Goal: Information Seeking & Learning: Learn about a topic

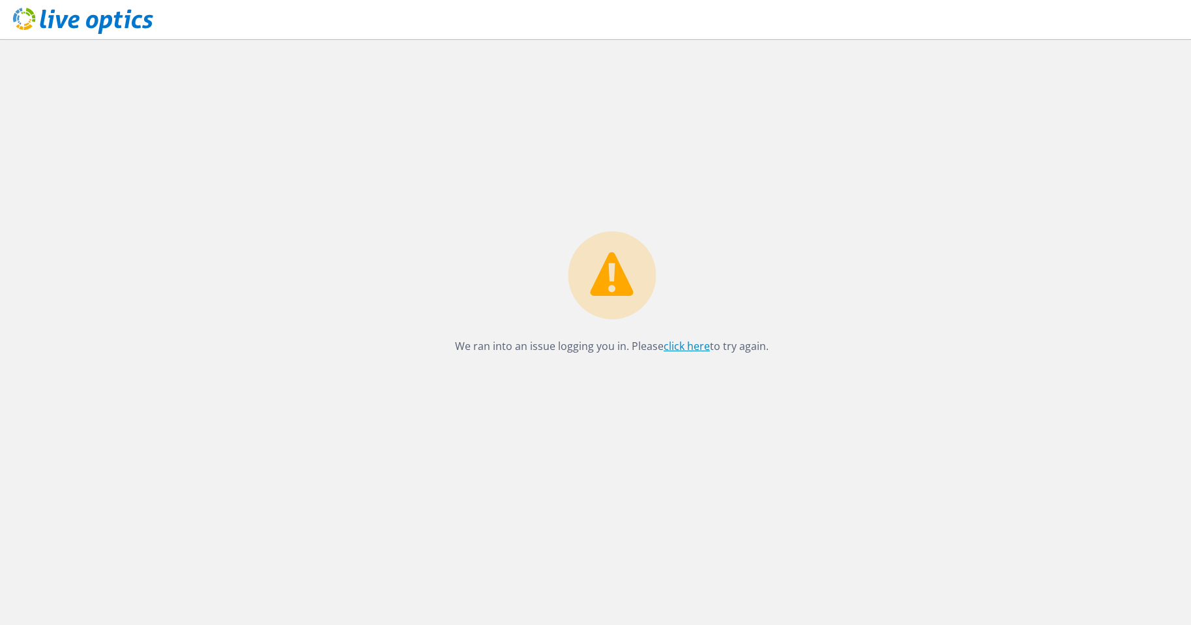
click at [684, 347] on link "click here" at bounding box center [687, 346] width 46 height 14
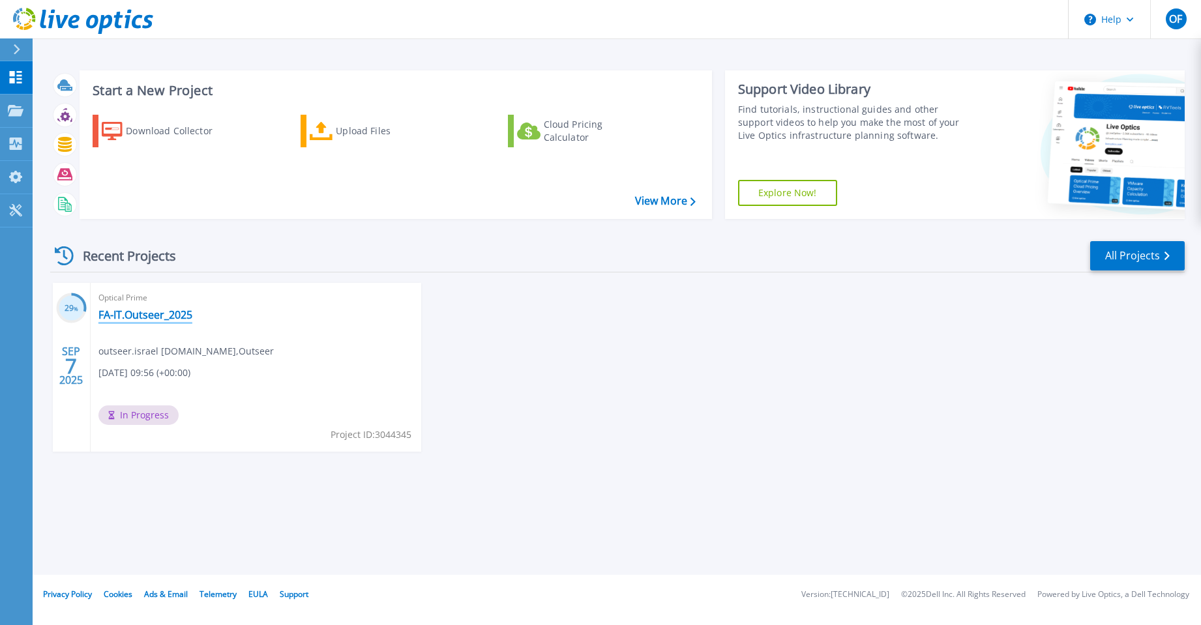
click at [138, 317] on link "FA-IT.Outseer_2025" at bounding box center [145, 314] width 94 height 13
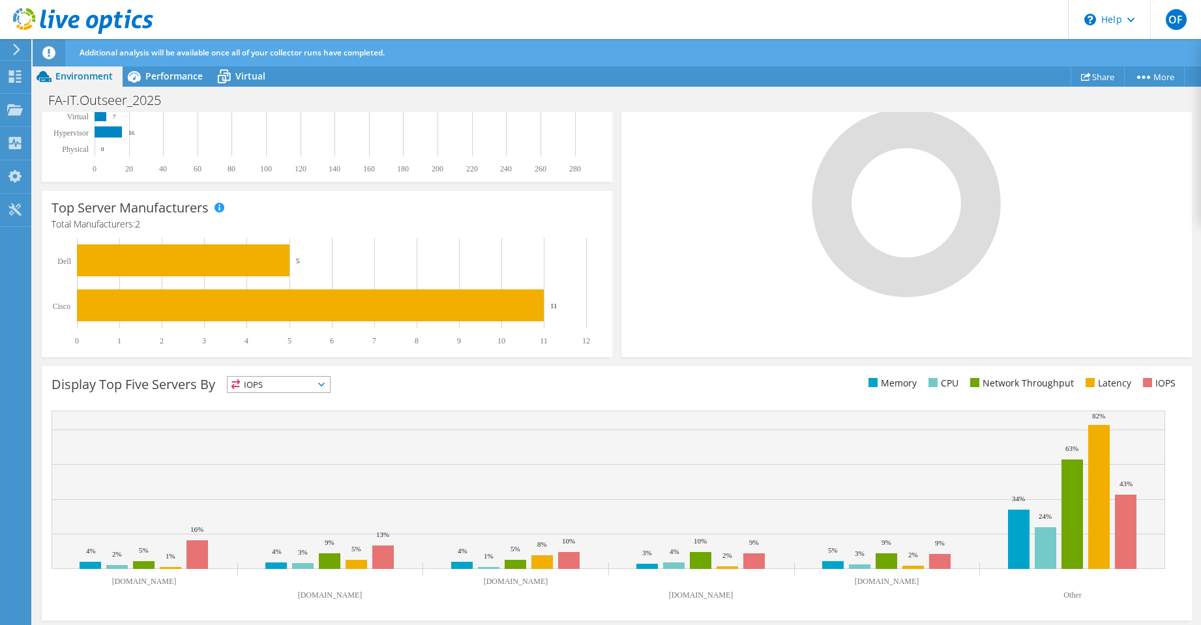
scroll to position [321, 0]
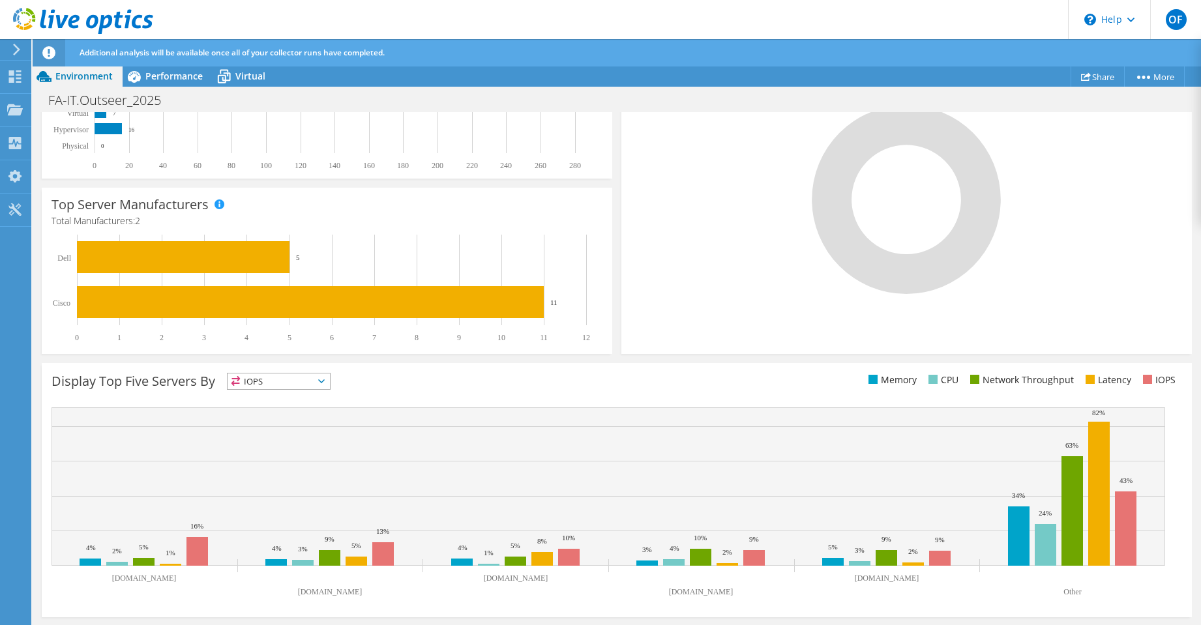
click at [324, 377] on span "IOPS" at bounding box center [278, 381] width 102 height 16
click at [281, 416] on li "Memory" at bounding box center [278, 416] width 102 height 18
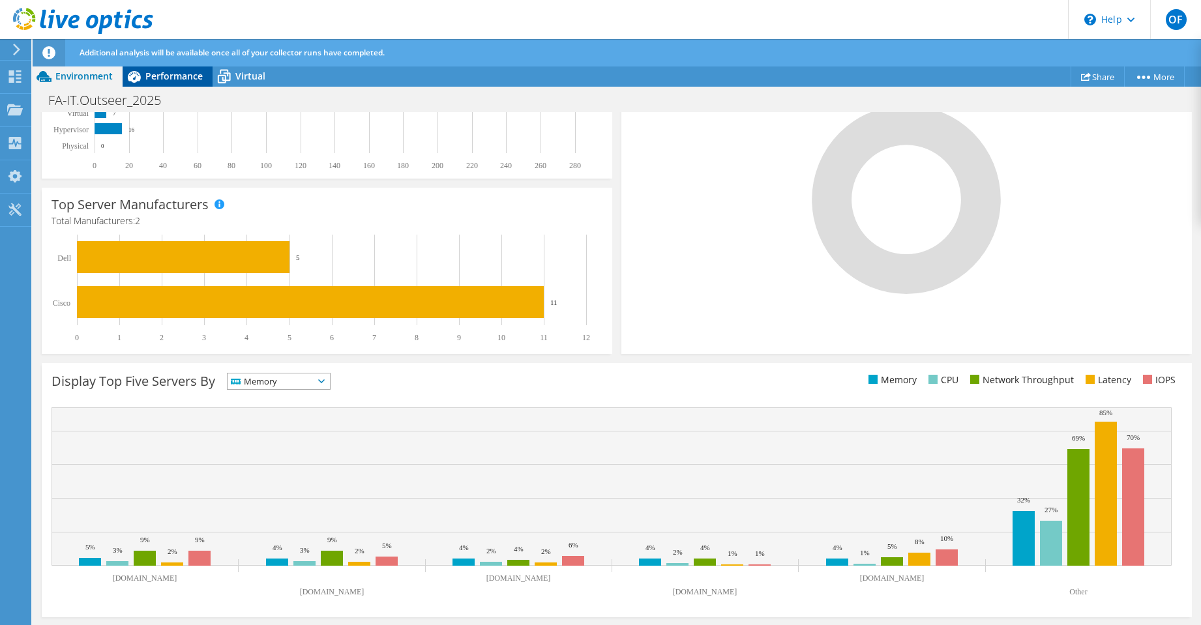
click at [184, 80] on span "Performance" at bounding box center [173, 76] width 57 height 12
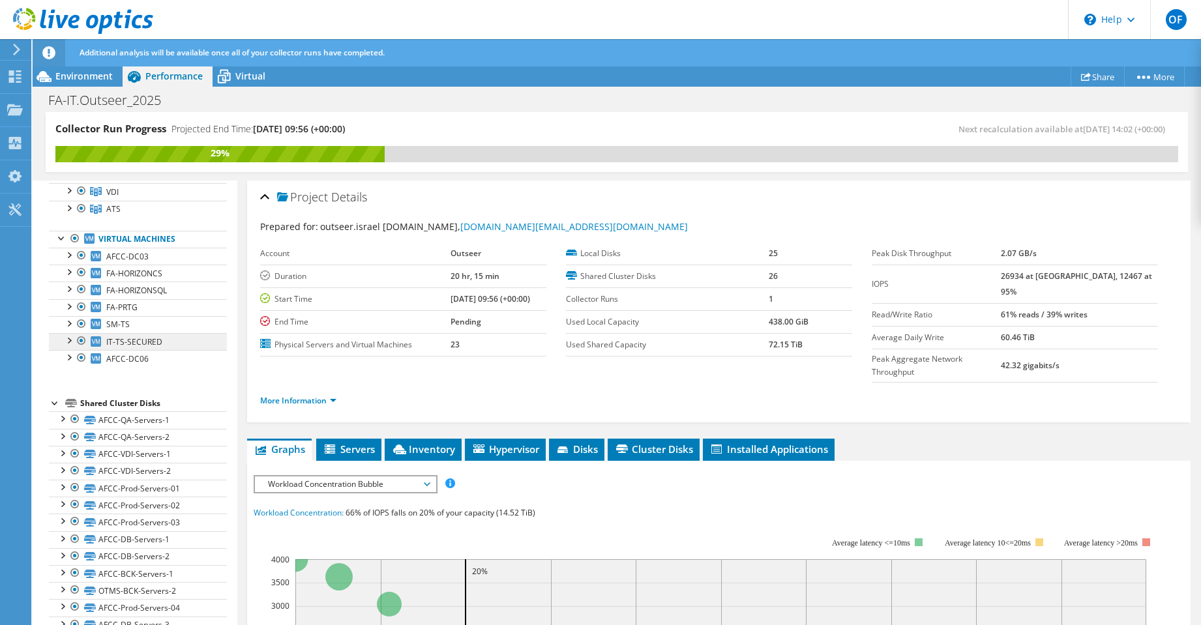
scroll to position [29, 0]
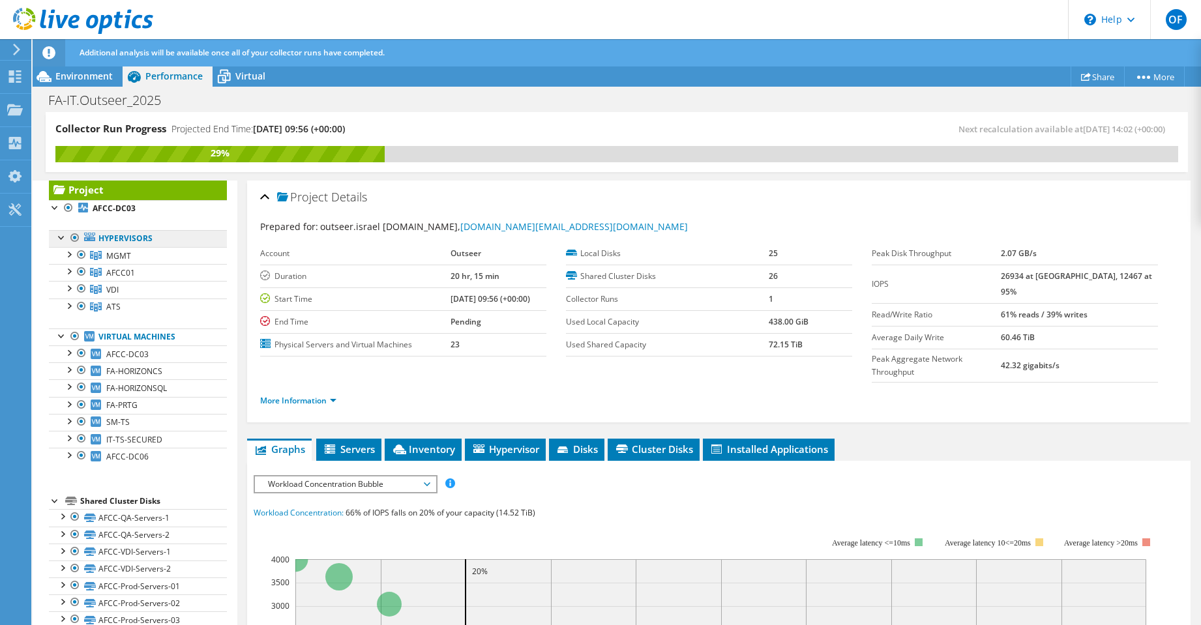
click at [150, 241] on link "Hypervisors" at bounding box center [138, 238] width 178 height 17
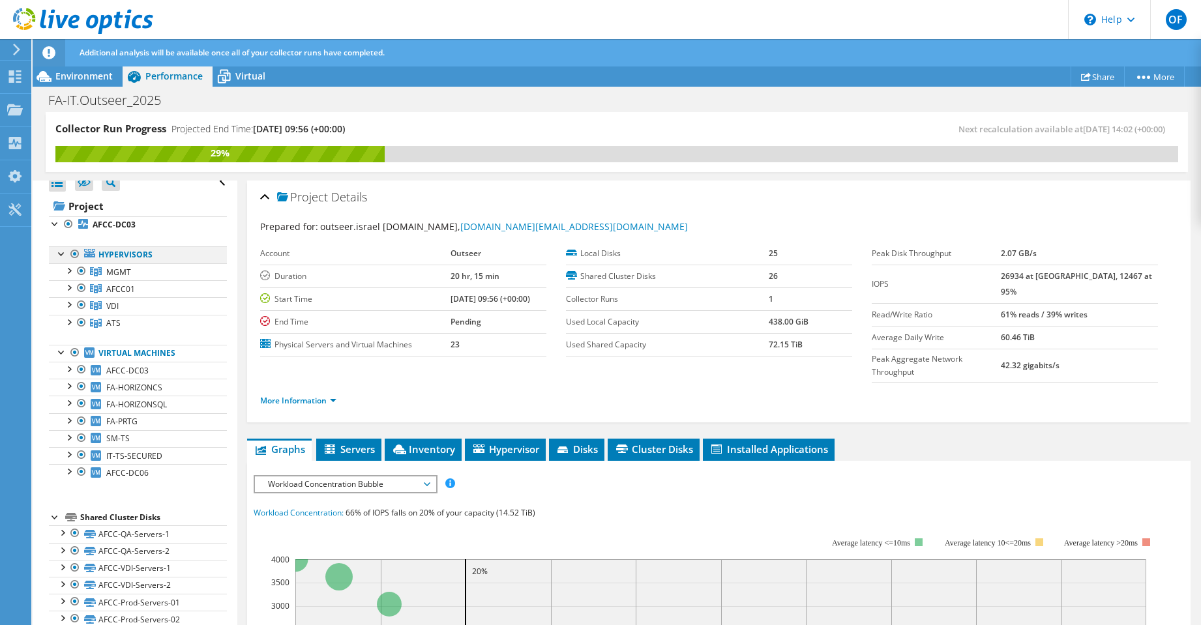
click at [59, 253] on div at bounding box center [61, 252] width 13 height 13
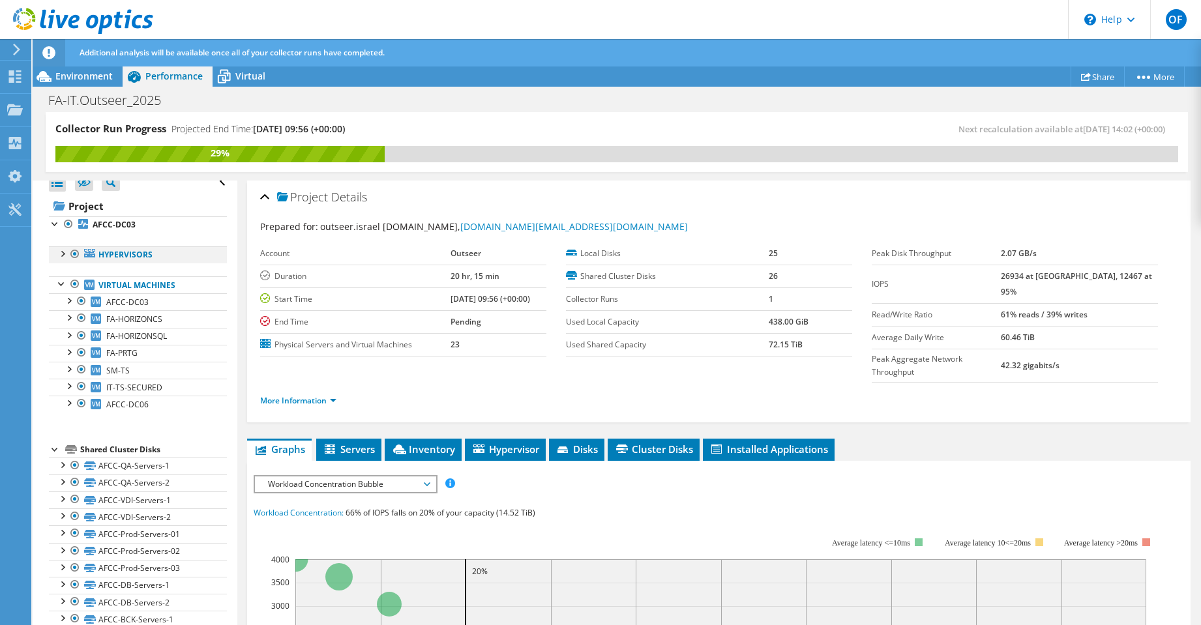
click at [59, 253] on div at bounding box center [61, 252] width 13 height 13
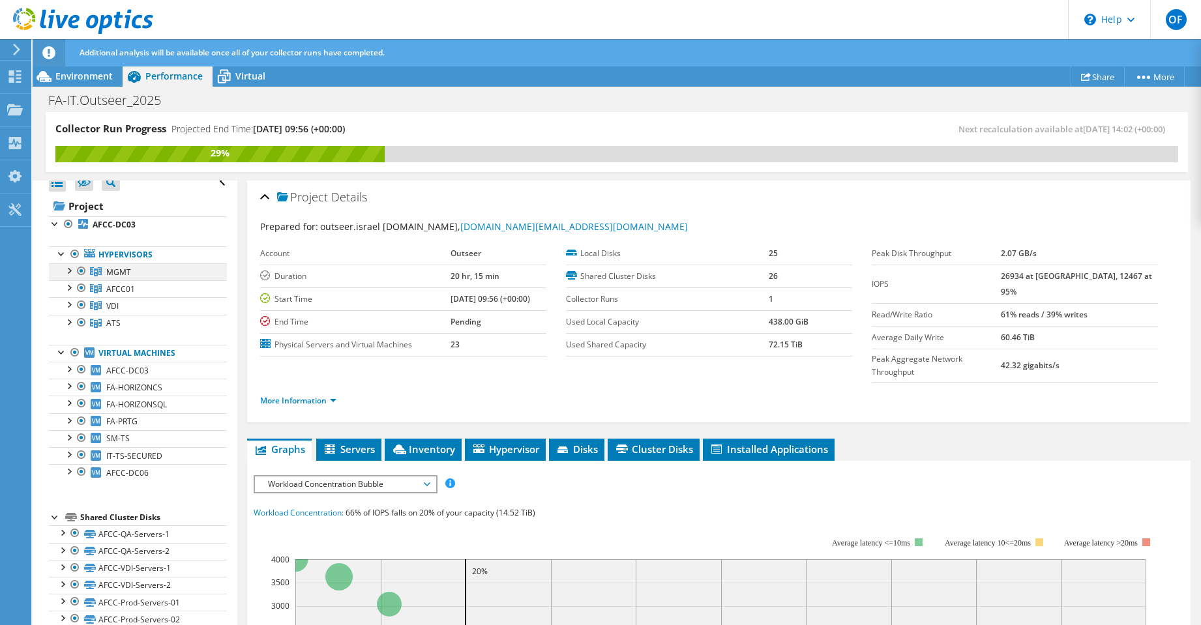
click at [70, 271] on div at bounding box center [68, 269] width 13 height 13
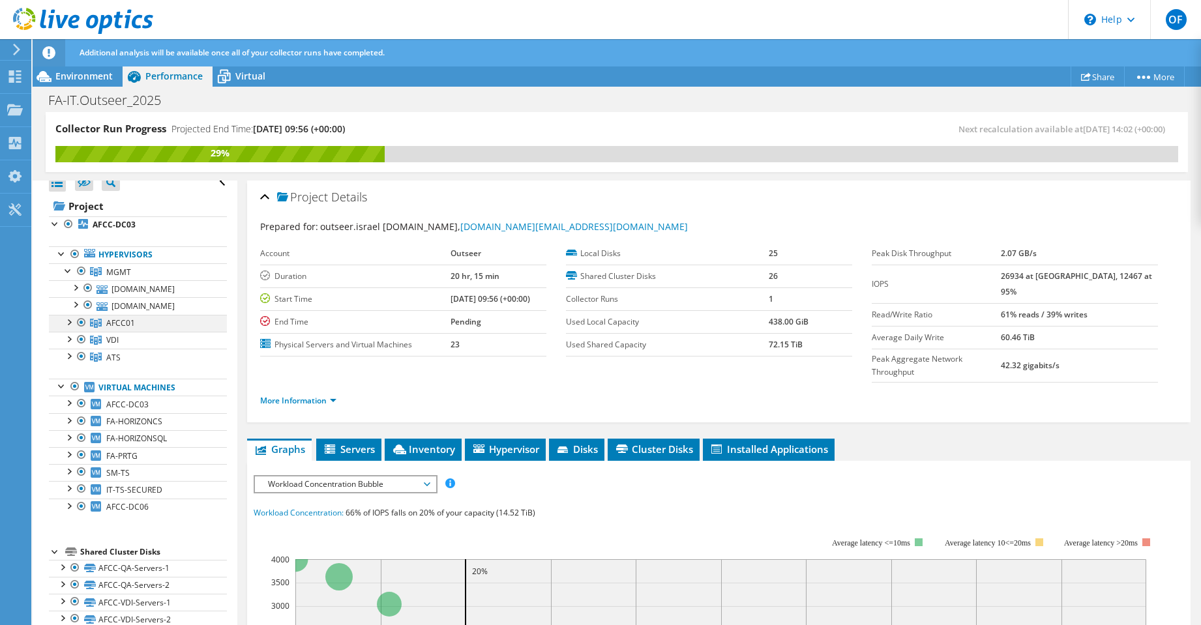
click at [68, 328] on div at bounding box center [68, 321] width 13 height 13
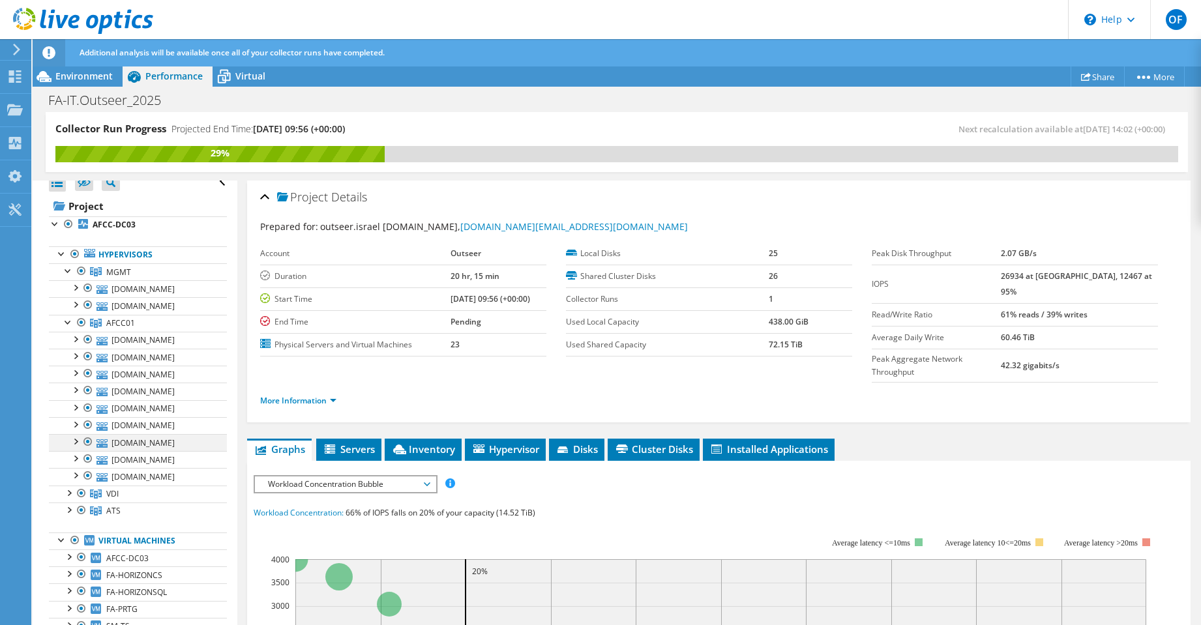
scroll to position [208, 0]
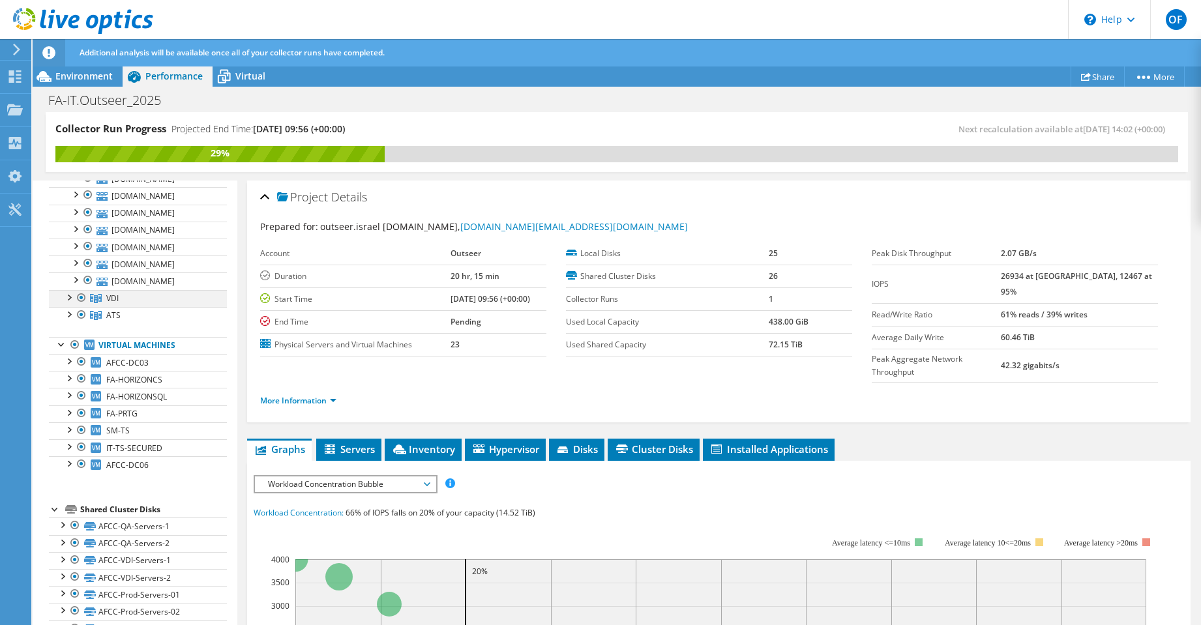
click at [70, 303] on div at bounding box center [68, 296] width 13 height 13
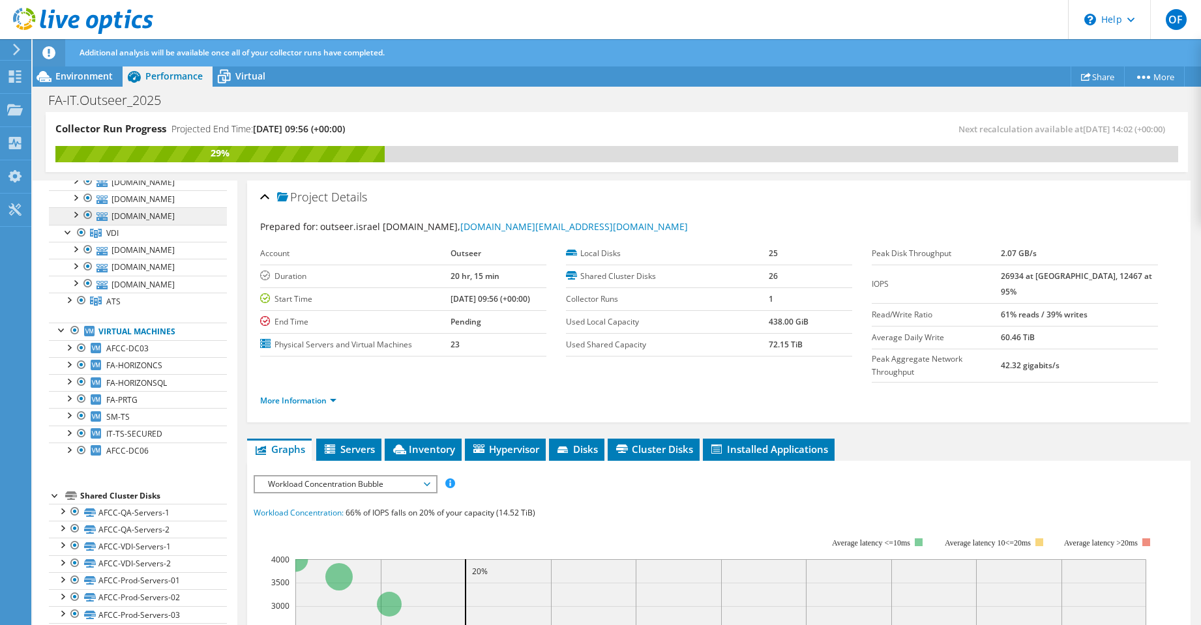
scroll to position [289, 0]
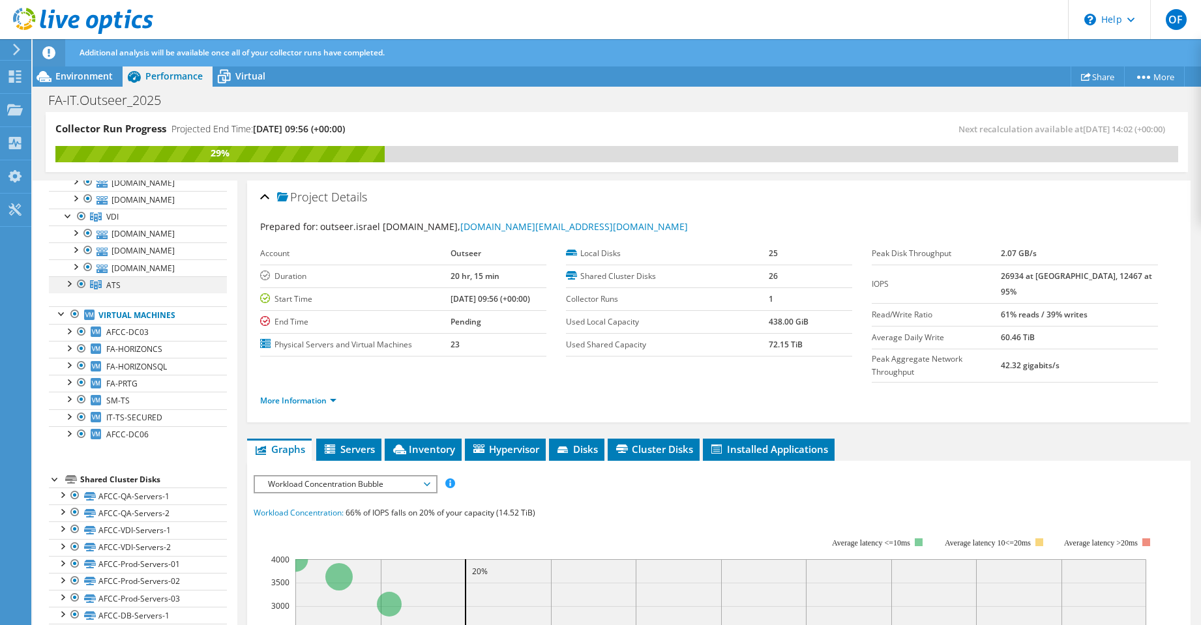
click at [72, 289] on div at bounding box center [68, 282] width 13 height 13
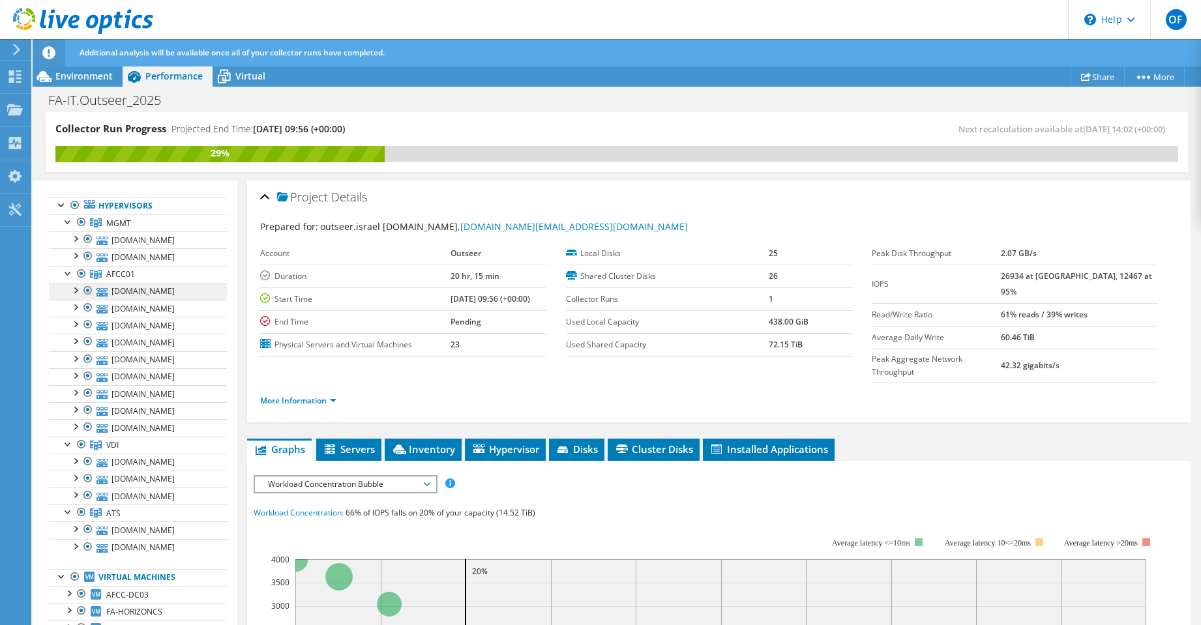
scroll to position [0, 0]
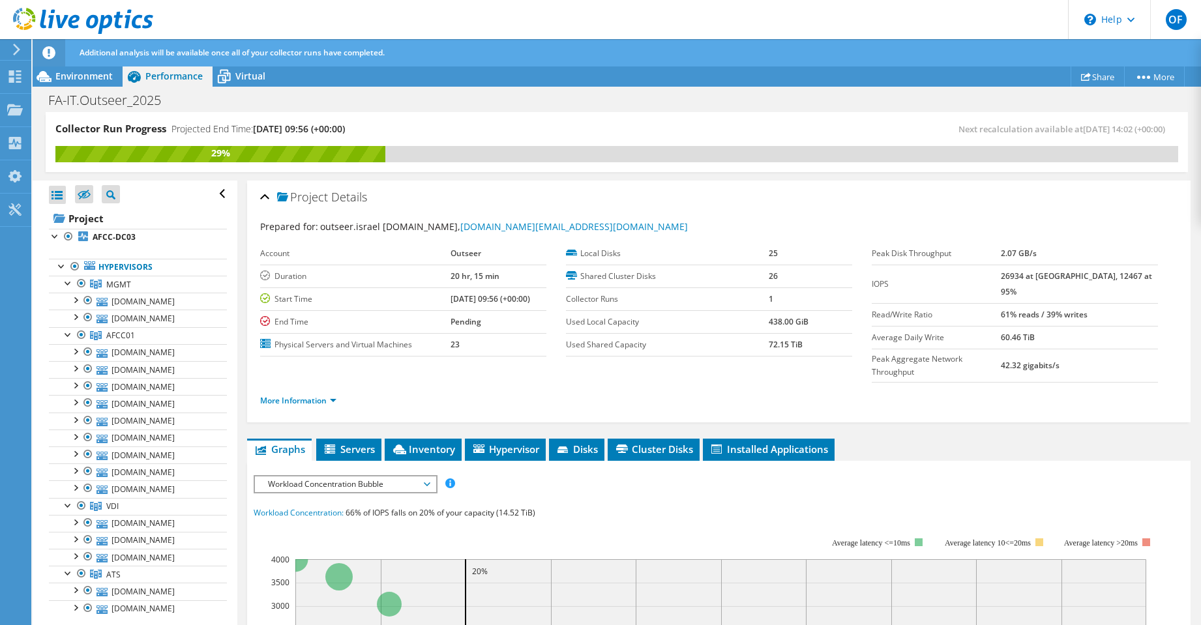
click at [961, 383] on div "More Information" at bounding box center [718, 401] width 917 height 37
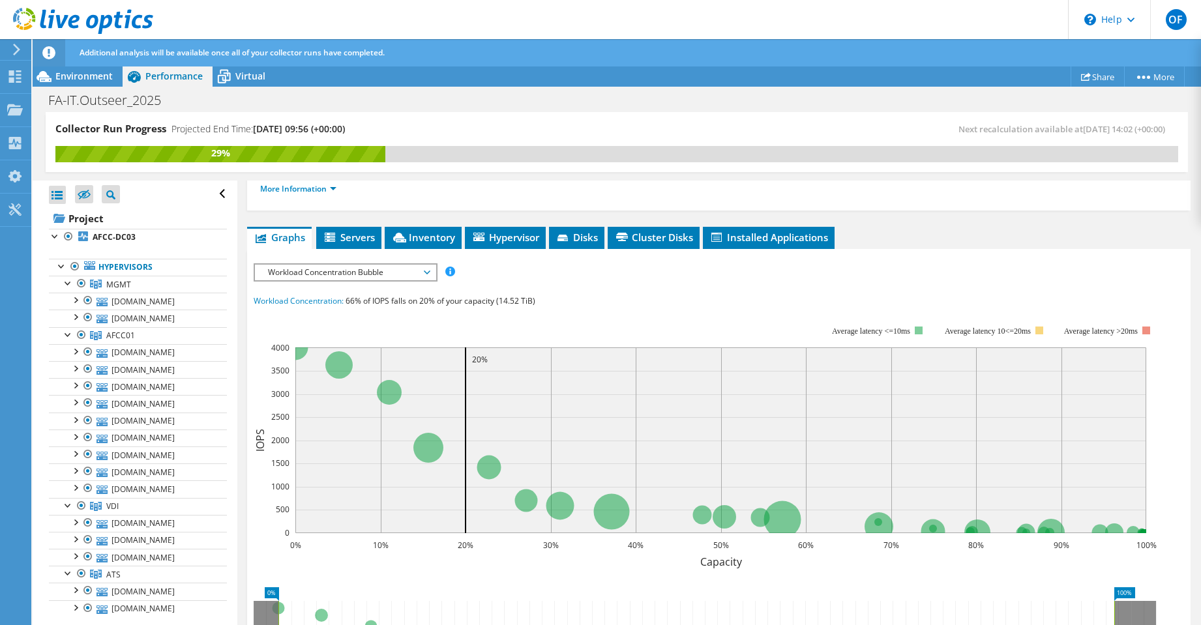
click at [423, 265] on span "Workload Concentration Bubble" at bounding box center [345, 273] width 168 height 16
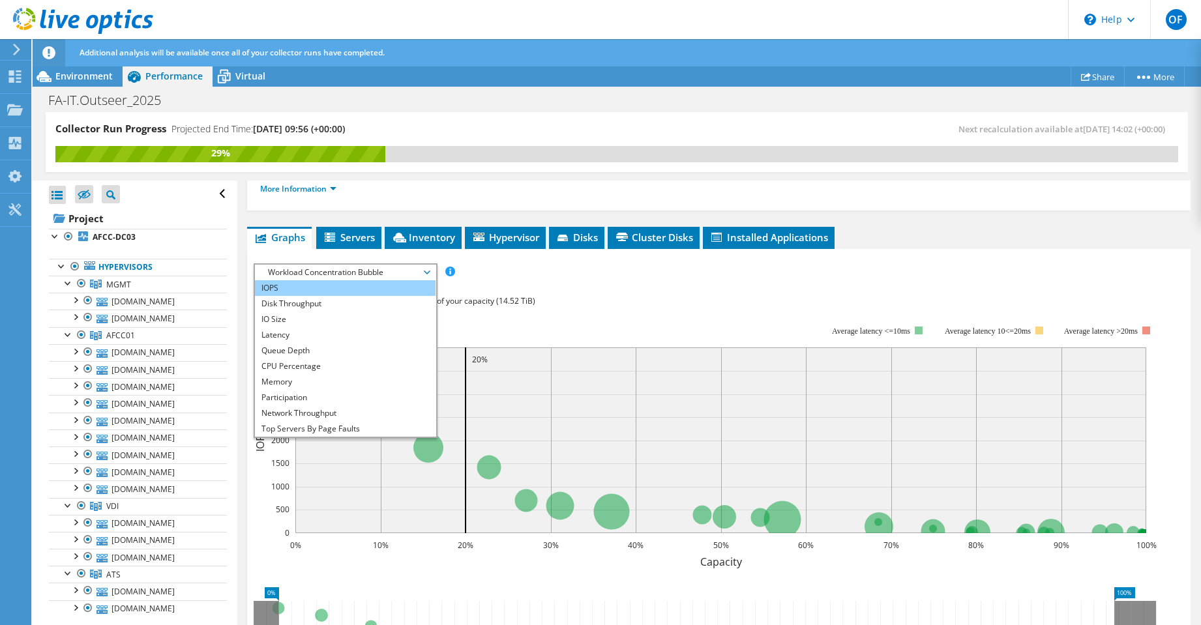
click at [342, 280] on li "IOPS" at bounding box center [345, 288] width 181 height 16
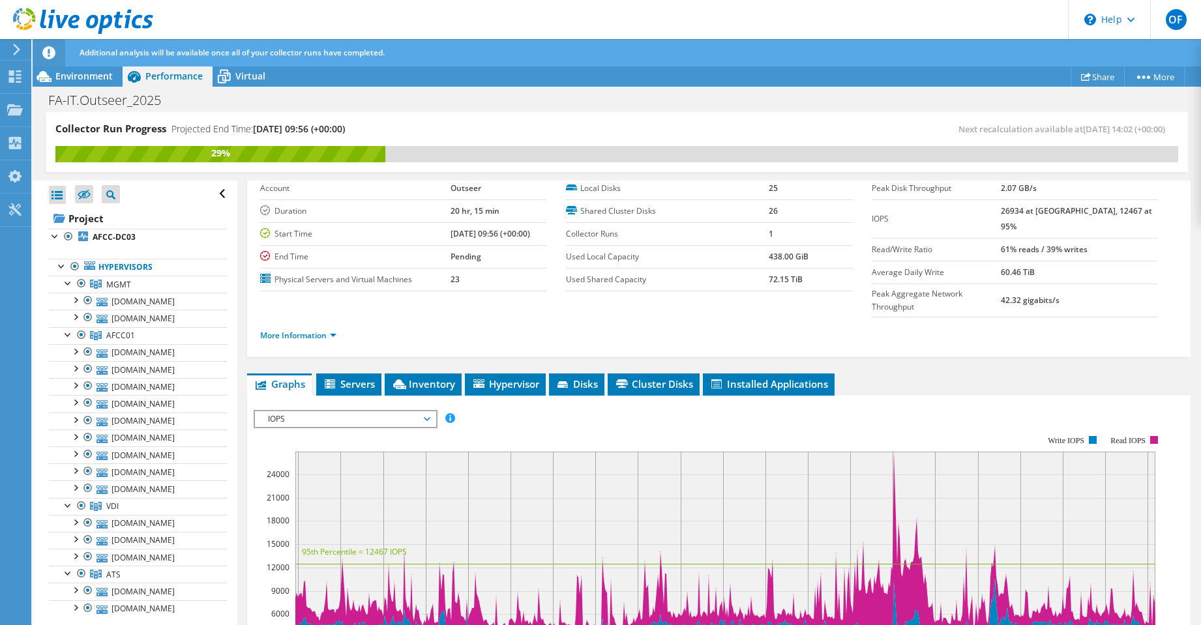
scroll to position [0, 0]
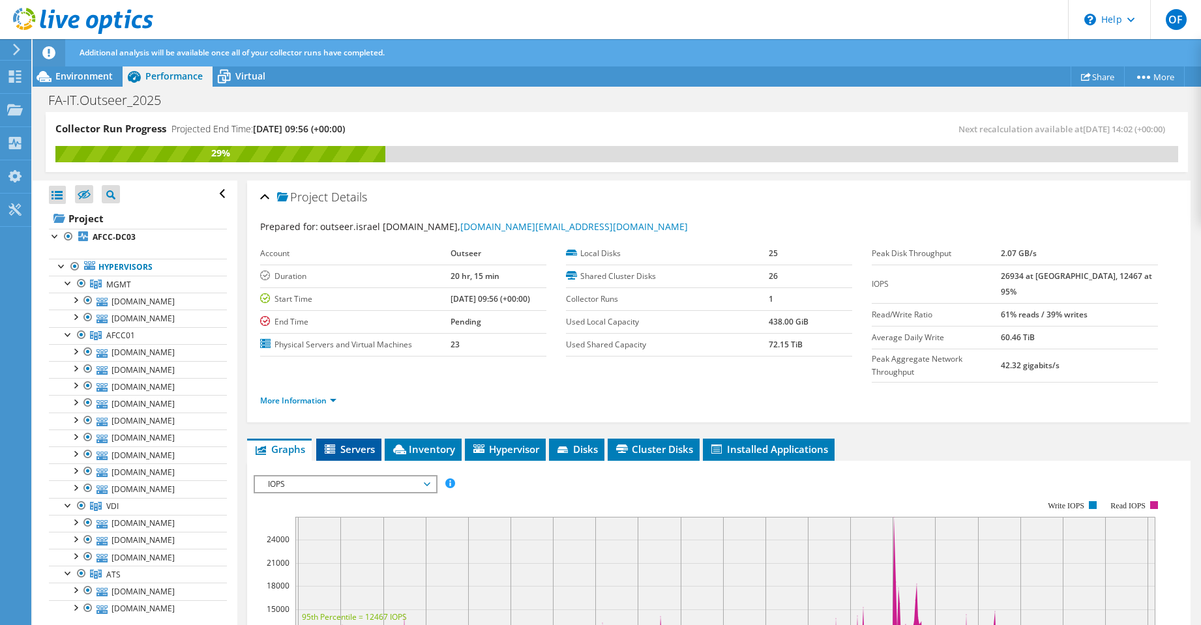
click at [365, 443] on span "Servers" at bounding box center [349, 449] width 52 height 13
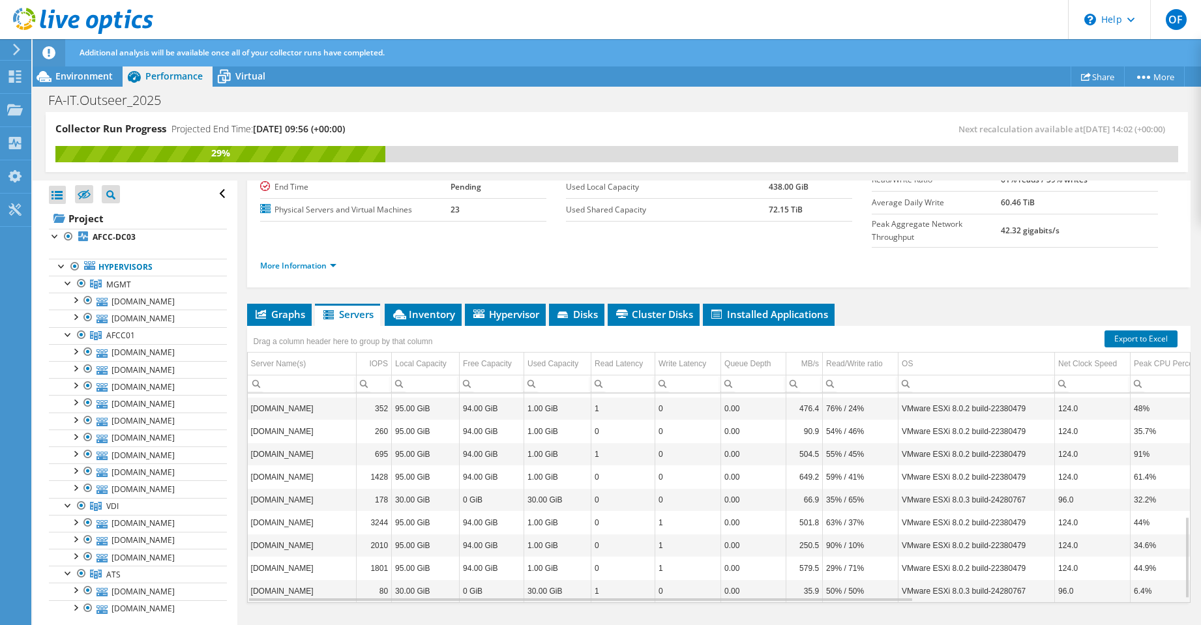
scroll to position [322, 0]
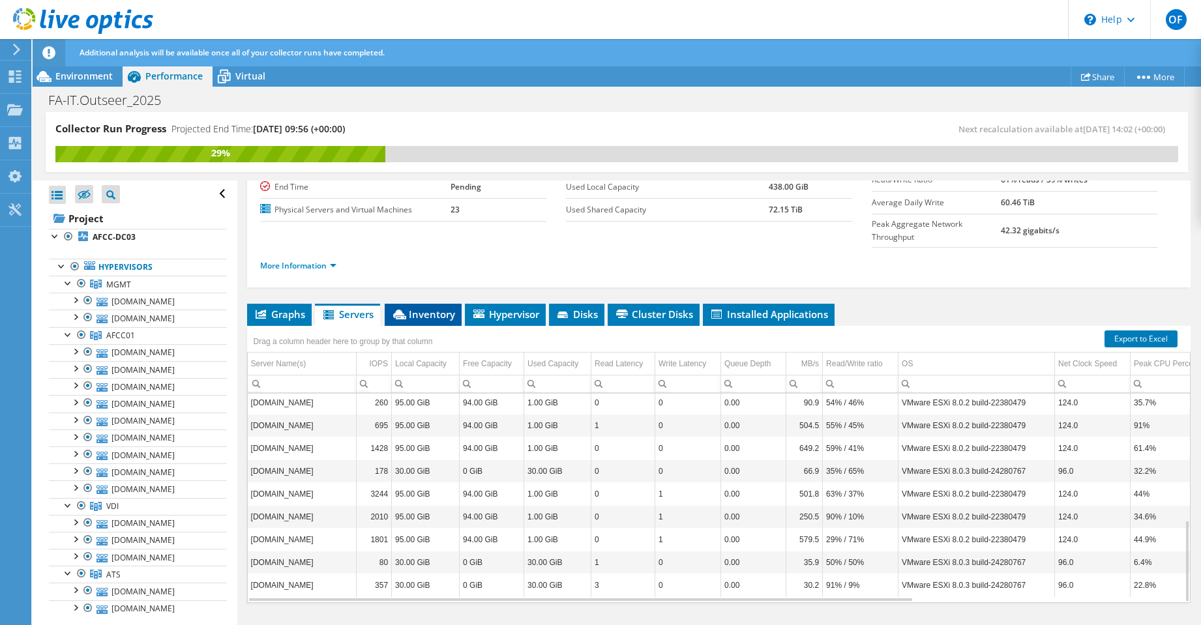
click at [430, 308] on span "Inventory" at bounding box center [423, 314] width 64 height 13
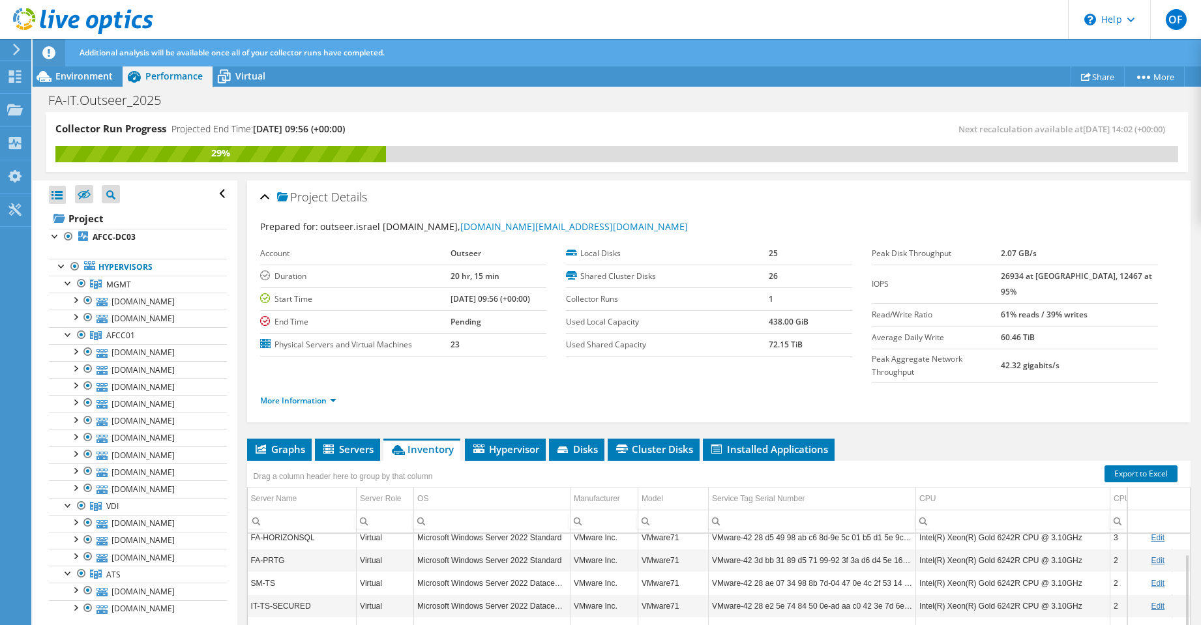
scroll to position [0, 0]
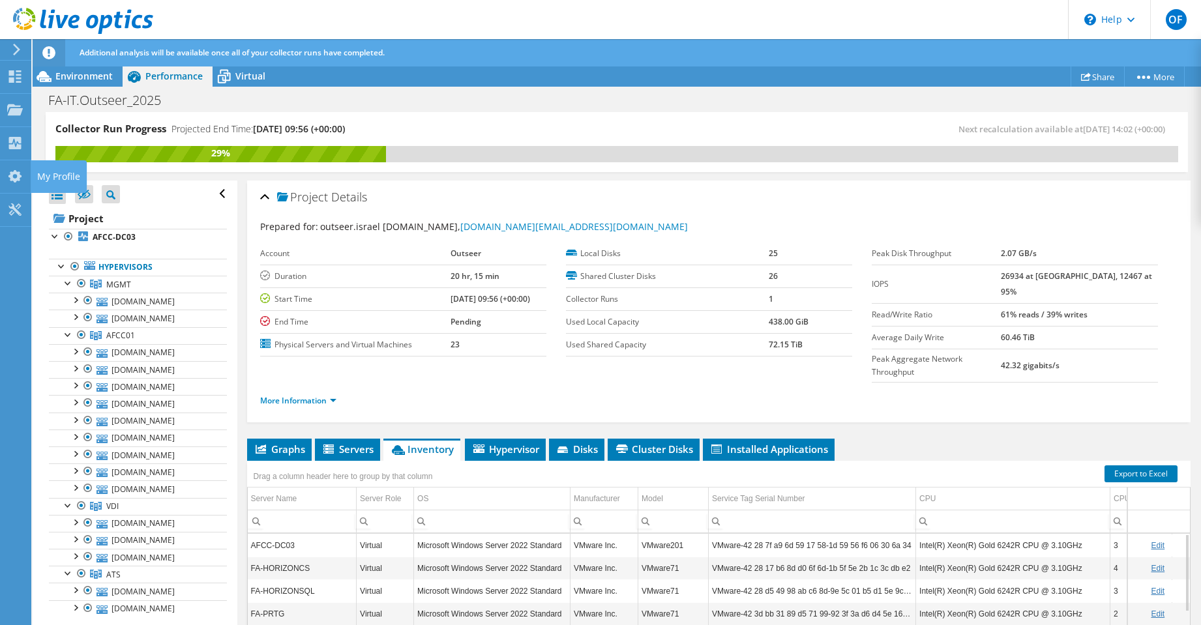
click at [669, 557] on td "VMware71" at bounding box center [673, 568] width 70 height 23
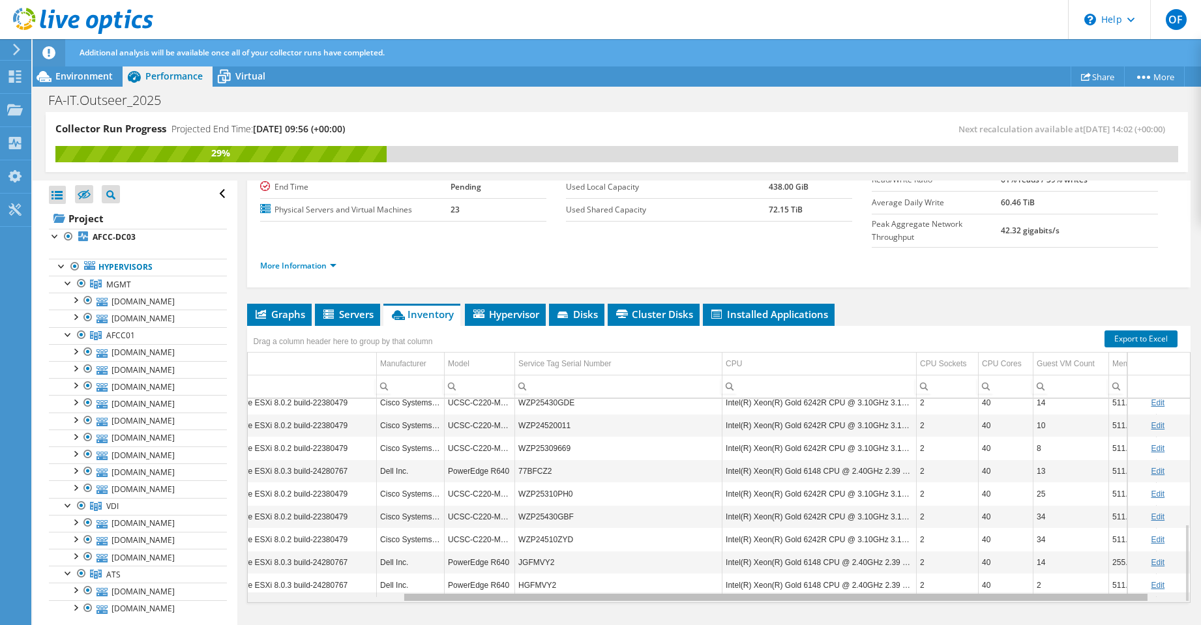
drag, startPoint x: 896, startPoint y: 567, endPoint x: 1065, endPoint y: 574, distance: 168.9
click at [1065, 574] on body "OF End User outseer.israel [DOMAIN_NAME] [DOMAIN_NAME][EMAIL_ADDRESS][DOMAIN_NA…" at bounding box center [600, 312] width 1201 height 625
click at [1065, 594] on div "Data grid" at bounding box center [775, 597] width 743 height 7
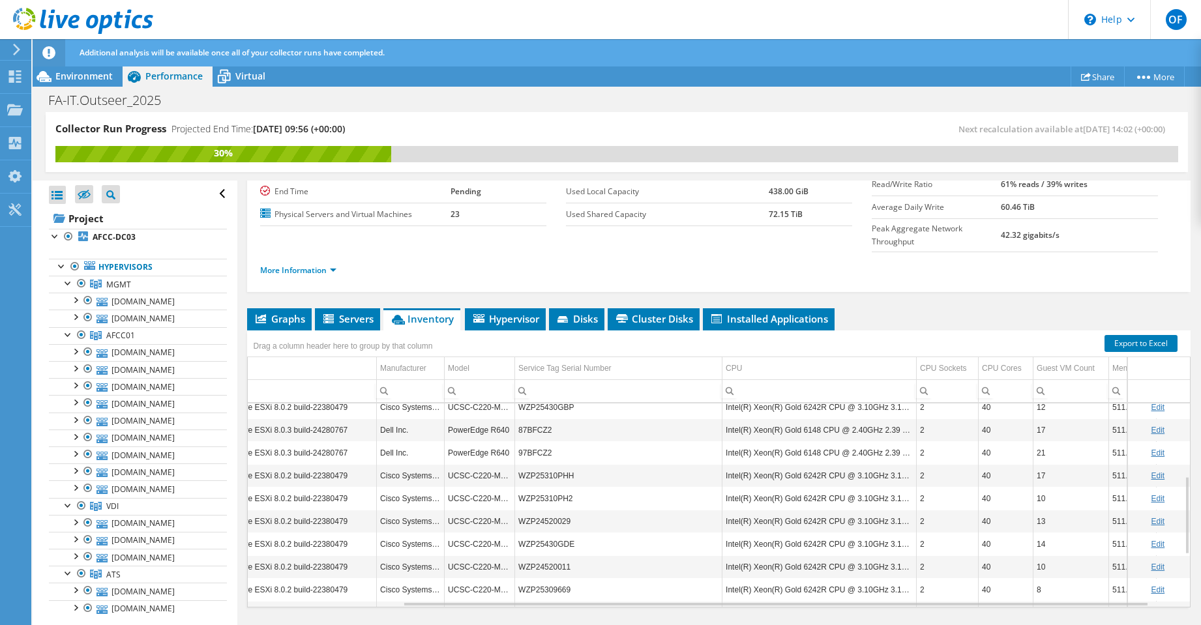
click at [686, 441] on td "97BFCZ2" at bounding box center [618, 452] width 207 height 23
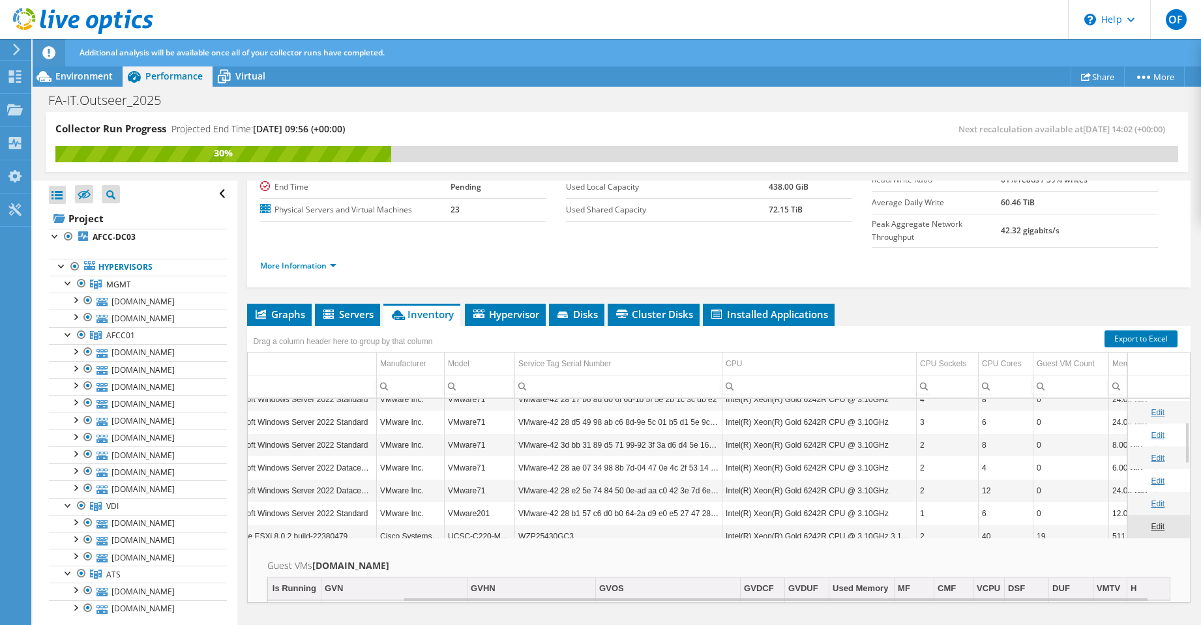
scroll to position [0, 194]
